Goal: Obtain resource: Download file/media

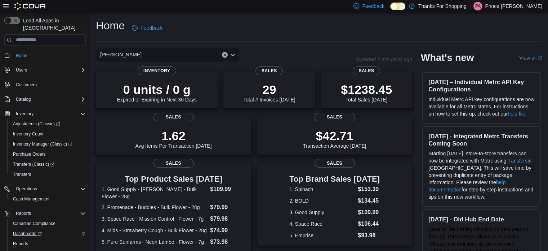
scroll to position [22, 0]
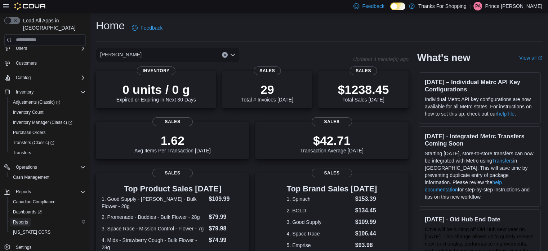
click at [26, 219] on span "Reports" at bounding box center [20, 222] width 15 height 6
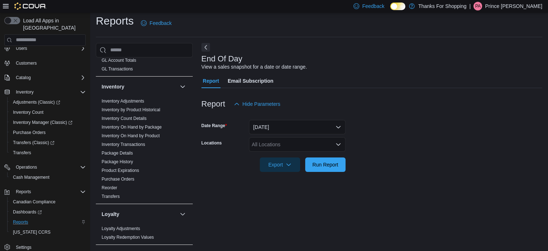
scroll to position [207, 0]
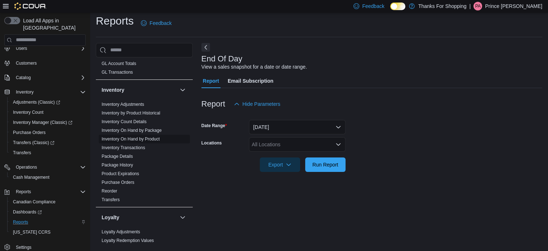
click at [126, 137] on link "Inventory On Hand by Product" at bounding box center [131, 138] width 58 height 5
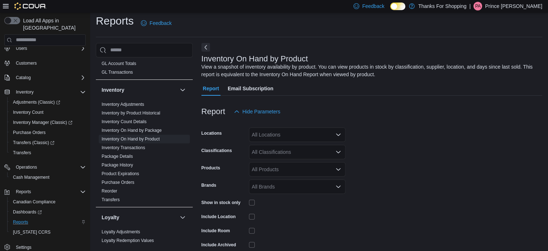
scroll to position [24, 0]
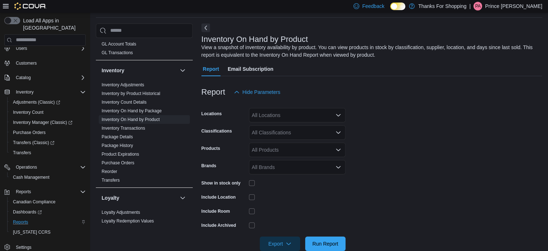
click at [272, 115] on div "All Locations" at bounding box center [297, 115] width 97 height 14
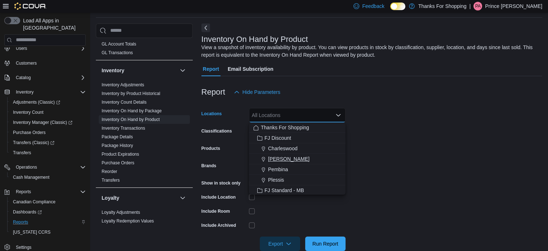
click at [283, 158] on span "[PERSON_NAME]" at bounding box center [288, 158] width 41 height 7
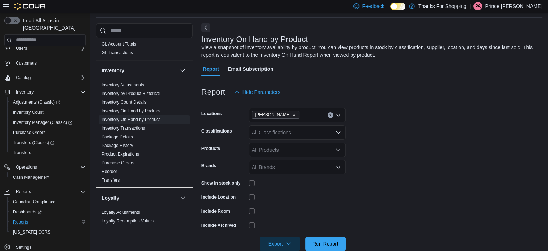
click at [395, 153] on form "Locations [PERSON_NAME] Classifications All Classifications Products All Produc…" at bounding box center [372, 174] width 341 height 151
click at [322, 137] on div "All Classifications" at bounding box center [297, 132] width 97 height 14
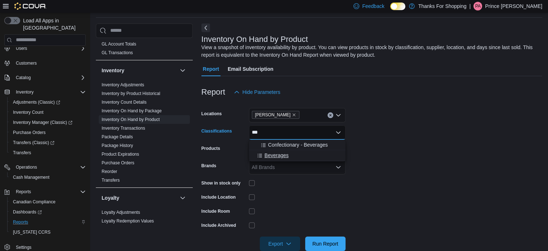
type input "***"
click at [279, 152] on span "Beverages" at bounding box center [277, 154] width 24 height 7
type input "***"
click at [270, 142] on span "Edibles" at bounding box center [273, 144] width 17 height 7
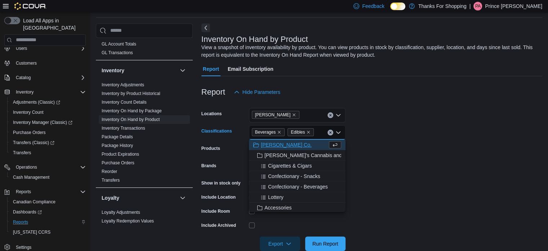
click at [401, 150] on form "Locations [PERSON_NAME] Classifications Beverages Edibles Combo box. Selected. …" at bounding box center [372, 174] width 341 height 151
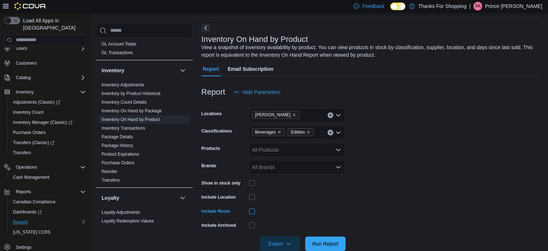
scroll to position [38, 0]
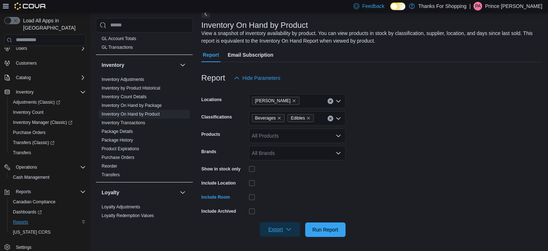
click at [280, 229] on span "Export" at bounding box center [280, 229] width 32 height 14
click at [293, 187] on span "Export to Excel" at bounding box center [281, 185] width 32 height 6
